Goal: Information Seeking & Learning: Find specific fact

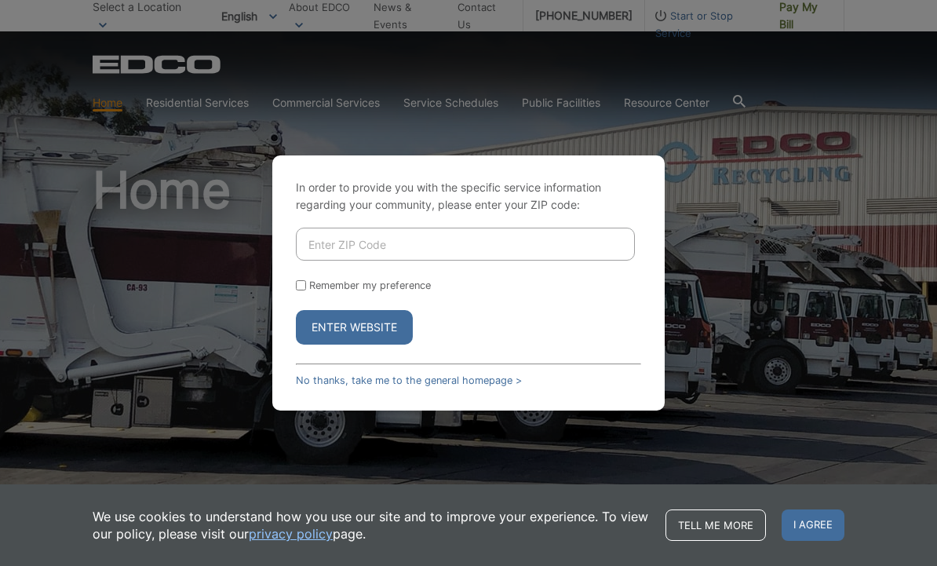
click at [319, 260] on input "Enter ZIP Code" at bounding box center [465, 244] width 339 height 33
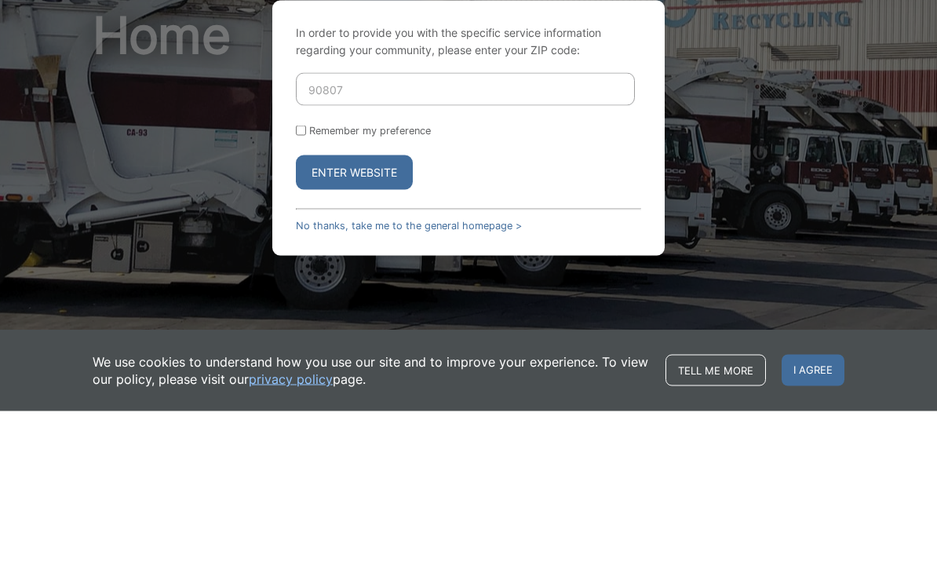
type input "90807"
click at [306, 280] on input "Remember my preference" at bounding box center [301, 285] width 10 height 10
checkbox input "true"
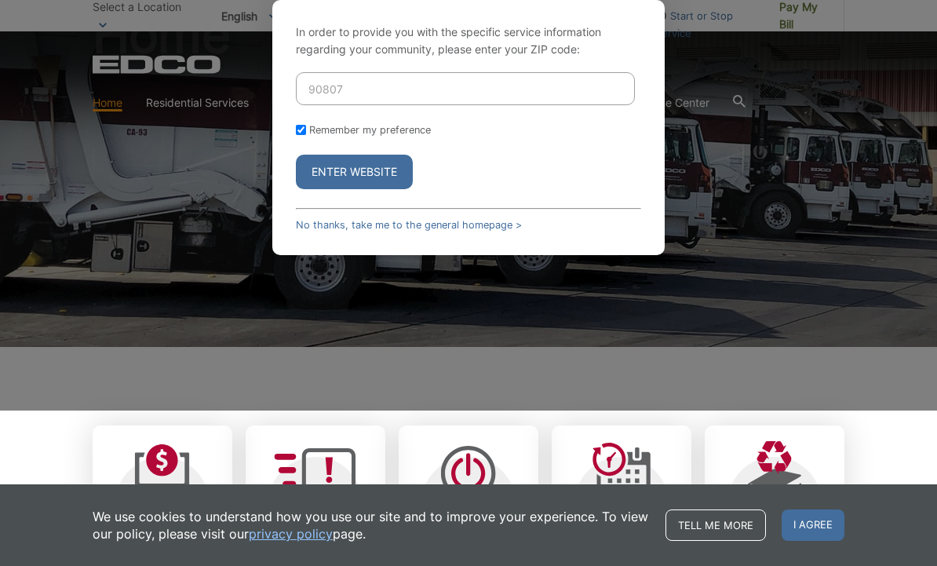
click at [373, 189] on button "Enter Website" at bounding box center [354, 172] width 117 height 35
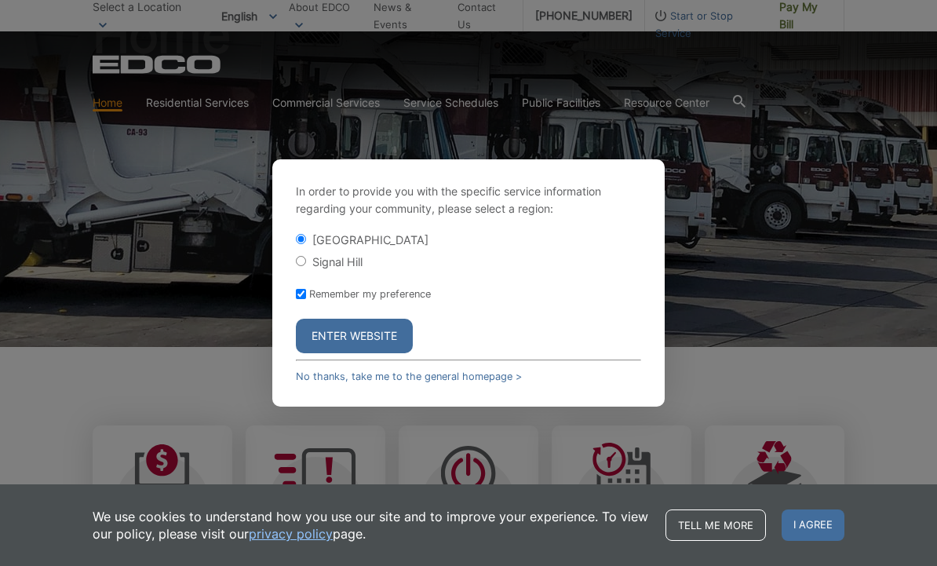
click at [336, 353] on button "Enter Website" at bounding box center [354, 336] width 117 height 35
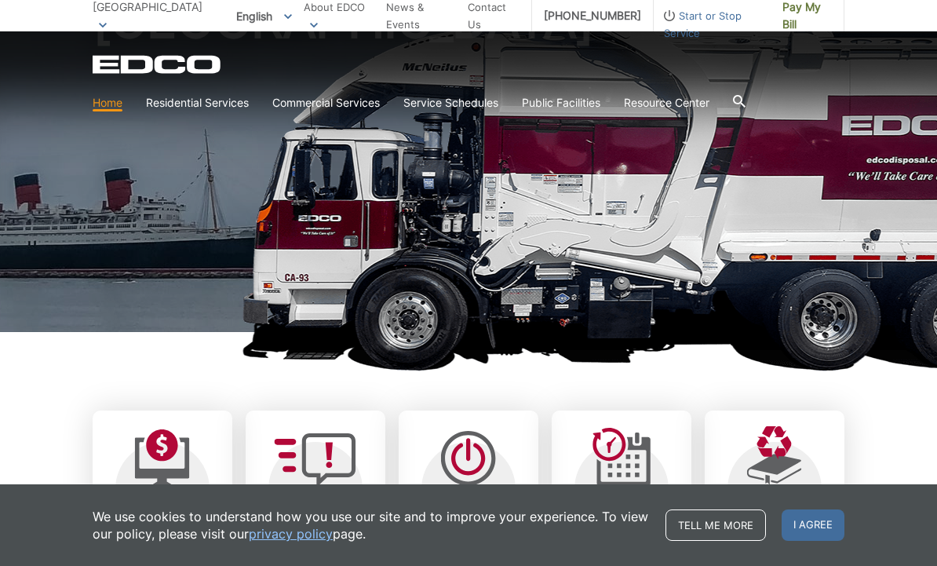
scroll to position [177, 0]
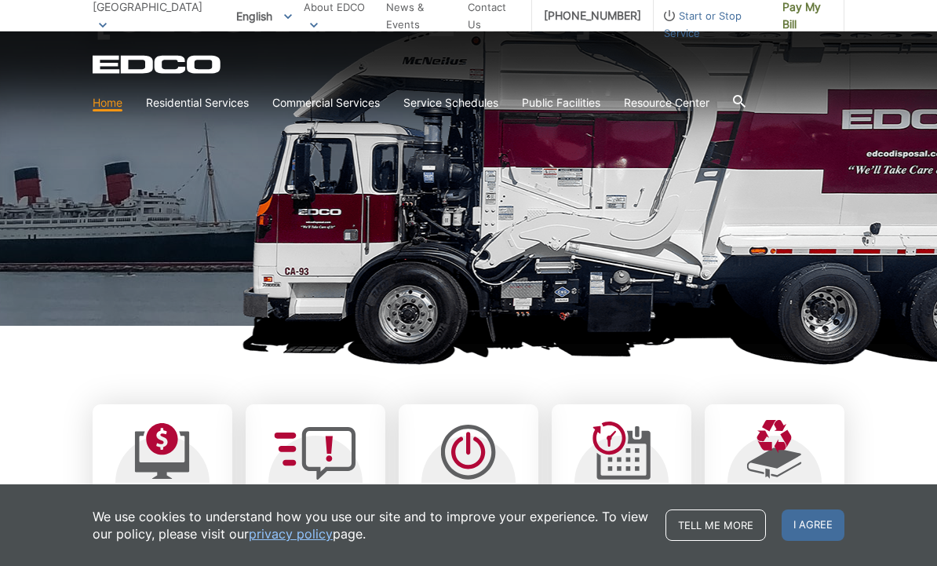
click at [816, 541] on span "I agree" at bounding box center [812, 524] width 63 height 31
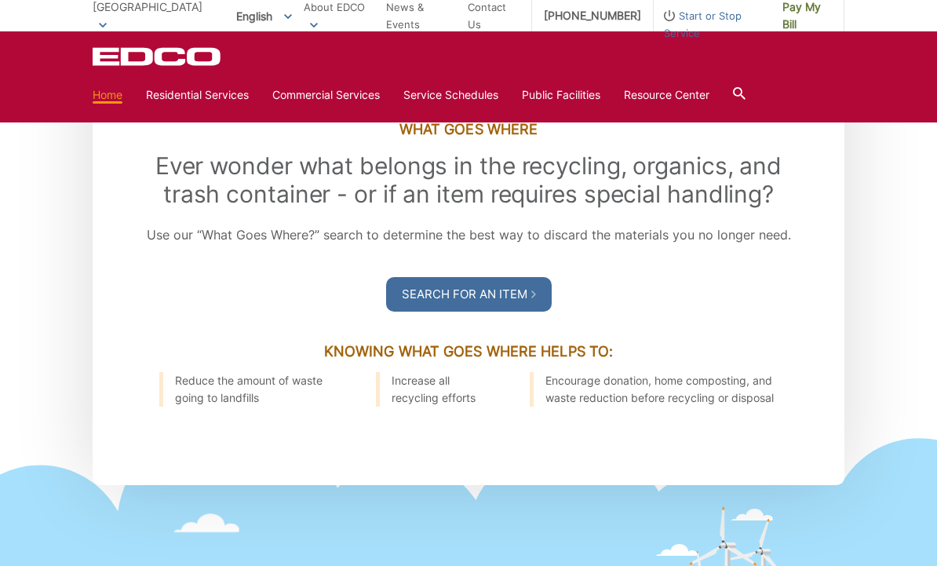
scroll to position [1820, 0]
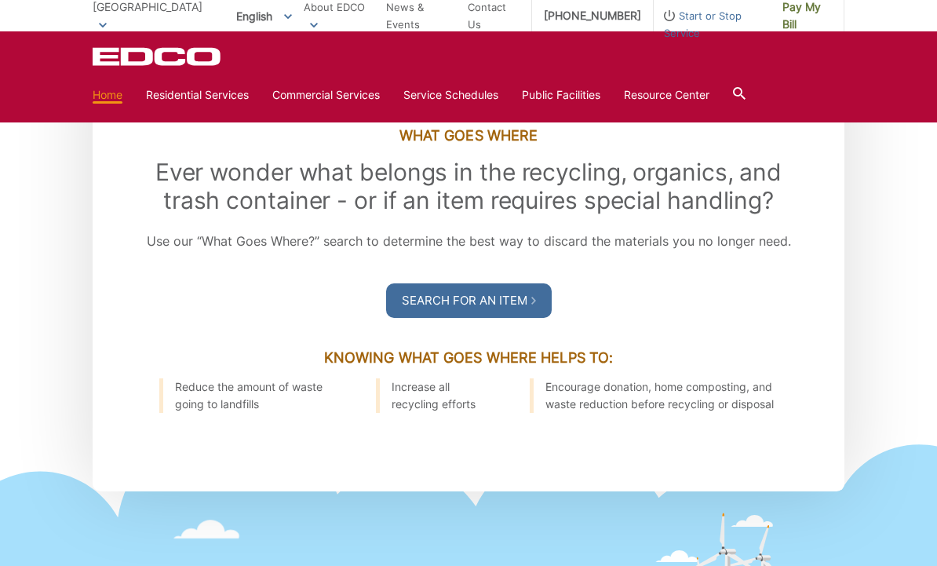
click at [440, 283] on link "Search For an Item" at bounding box center [469, 300] width 166 height 35
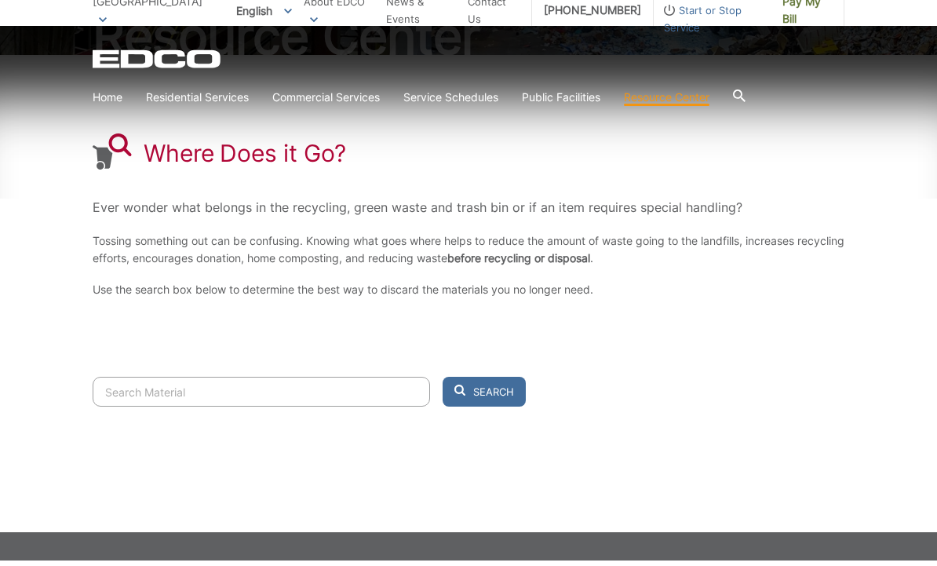
scroll to position [214, 0]
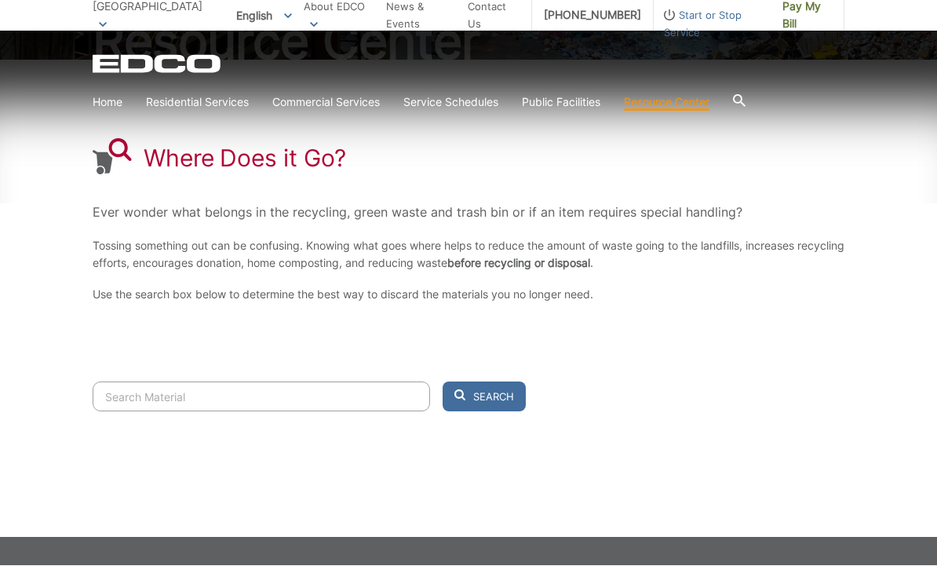
click at [158, 399] on input "Search" at bounding box center [261, 397] width 337 height 30
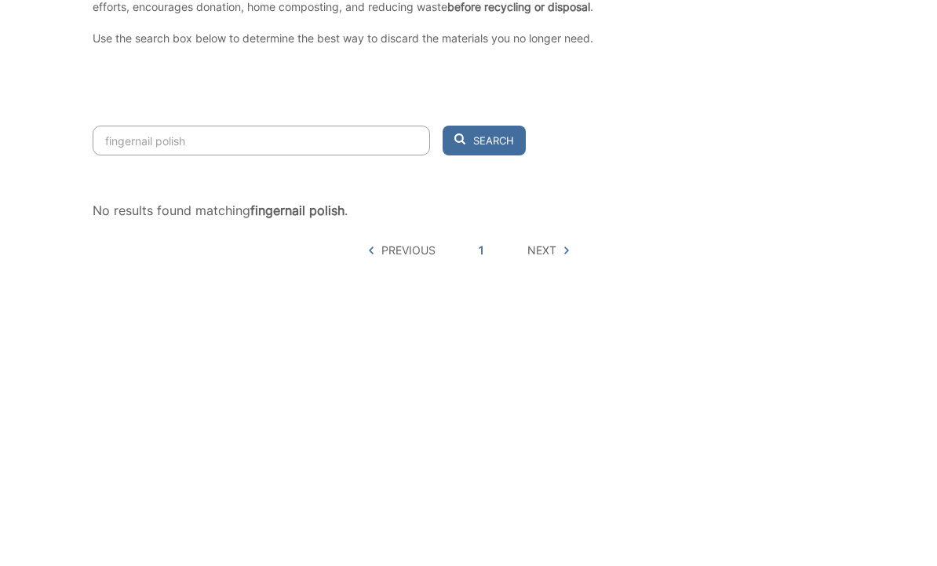
click at [477, 390] on span "Search" at bounding box center [493, 397] width 41 height 14
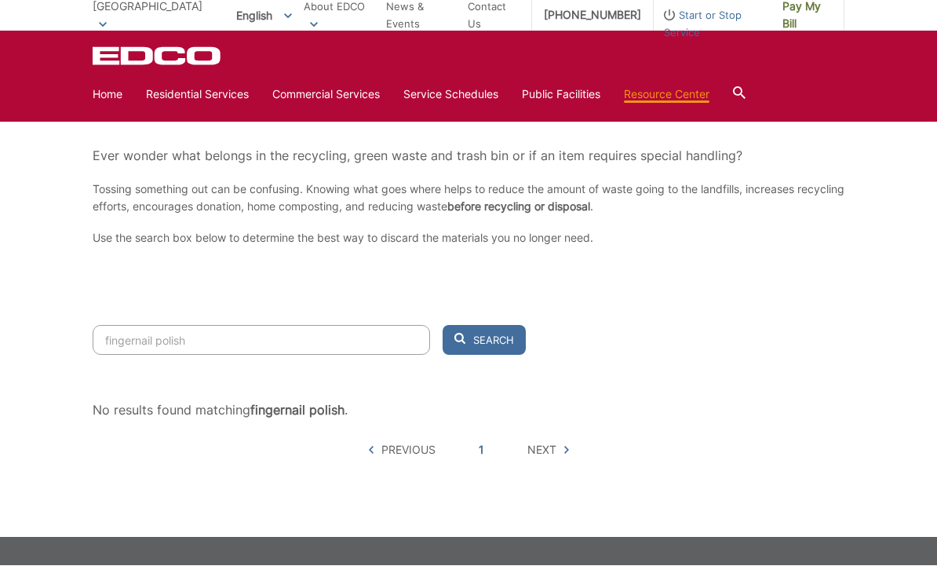
click at [126, 336] on input "fingernail polish" at bounding box center [261, 341] width 337 height 30
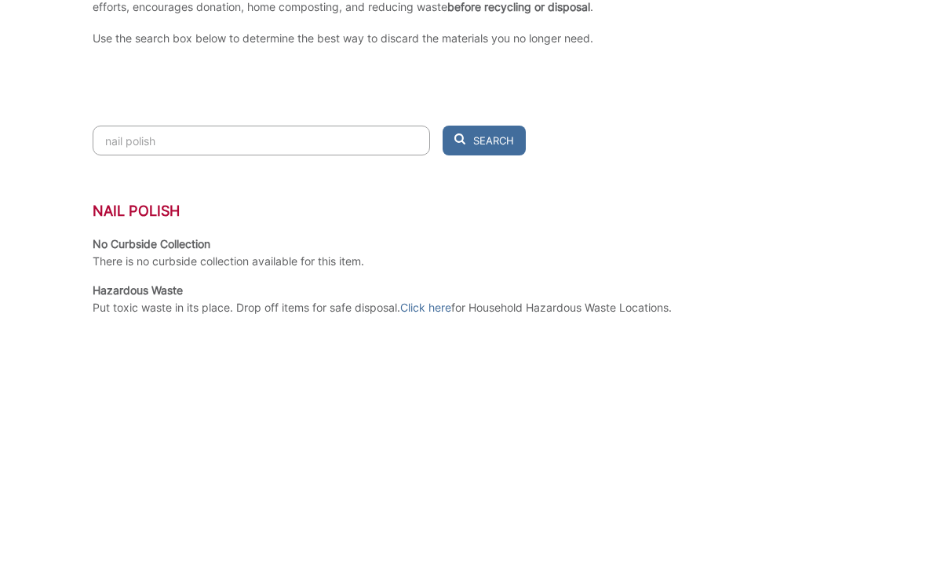
type input "nail polish"
click at [484, 326] on button "Search" at bounding box center [483, 341] width 83 height 30
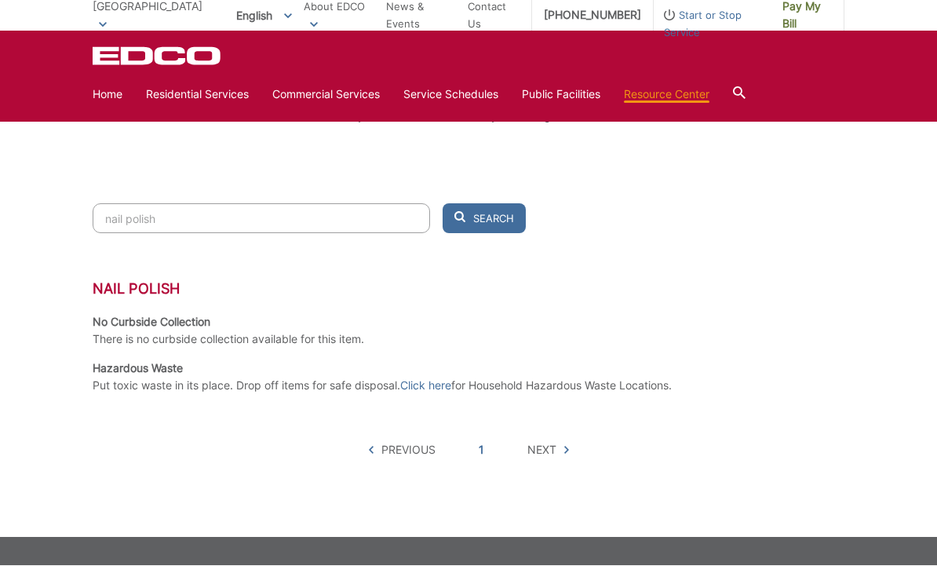
click at [426, 384] on link "Click here" at bounding box center [425, 385] width 51 height 17
